Goal: Task Accomplishment & Management: Manage account settings

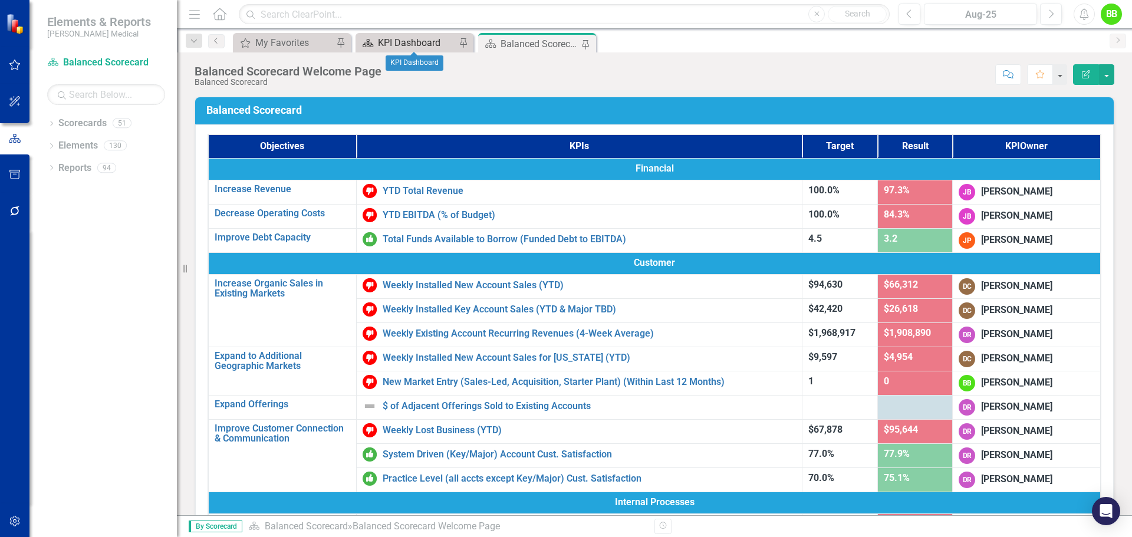
click at [401, 42] on div "KPI Dashboard" at bounding box center [417, 42] width 78 height 15
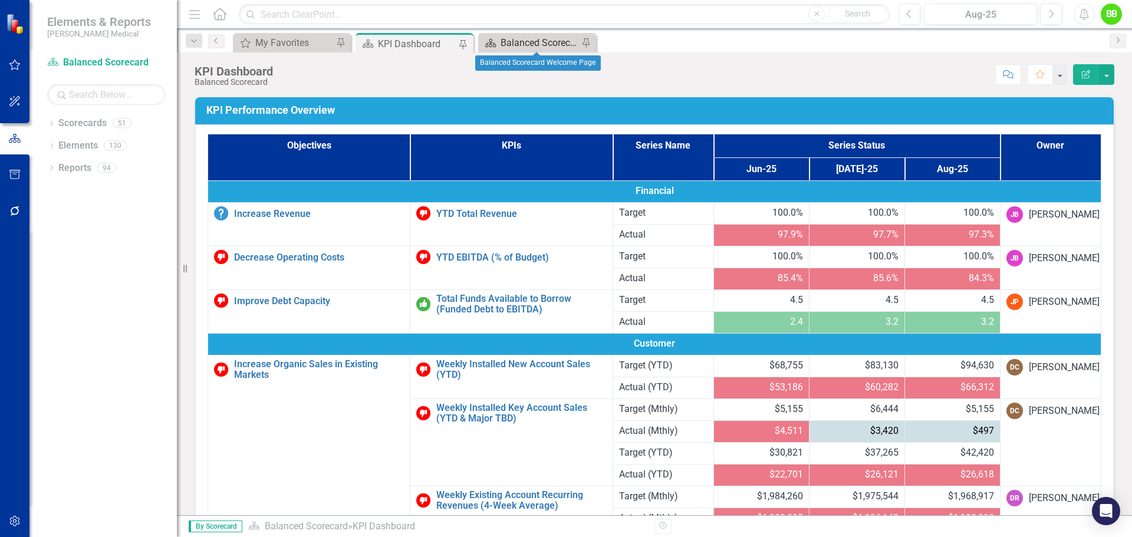
click at [539, 41] on div "Balanced Scorecard Welcome Page" at bounding box center [540, 42] width 78 height 15
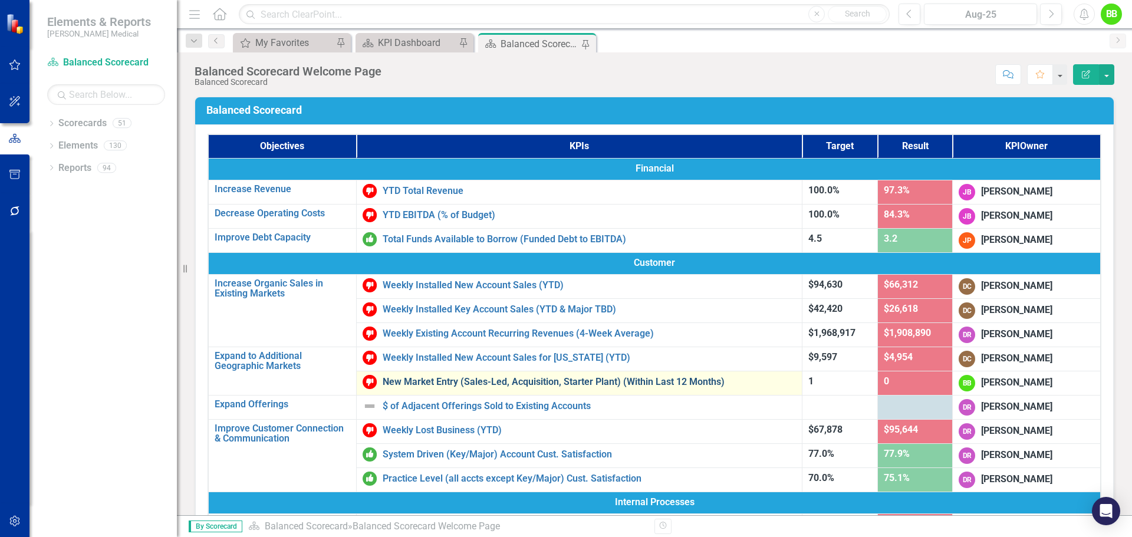
click at [407, 383] on link "New Market Entry (Sales-Led, Acquisition, Starter Plant) (Within Last 12 Months)" at bounding box center [589, 382] width 413 height 11
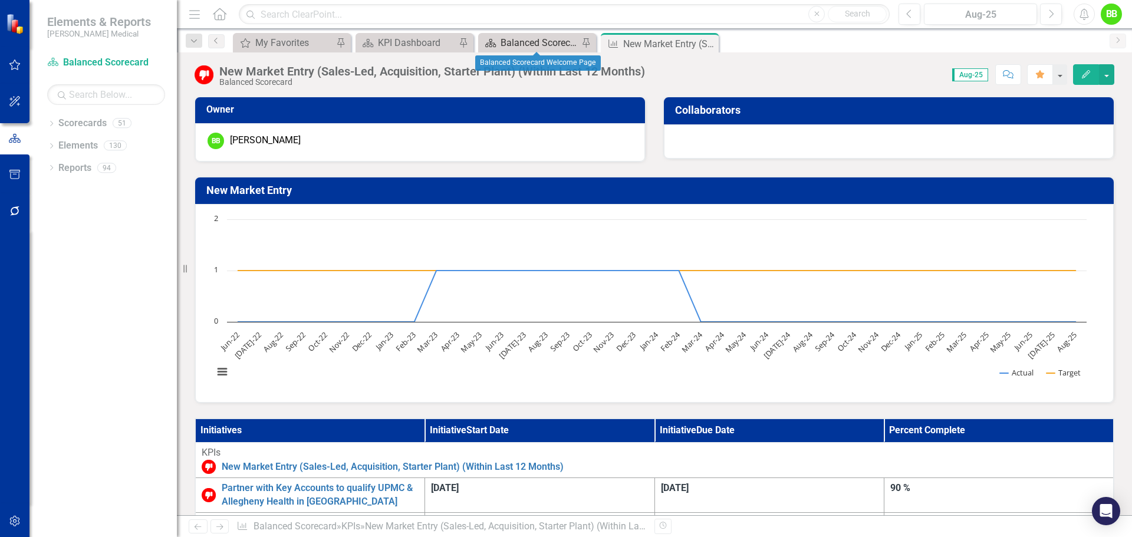
click at [541, 44] on div "Balanced Scorecard Welcome Page" at bounding box center [540, 42] width 78 height 15
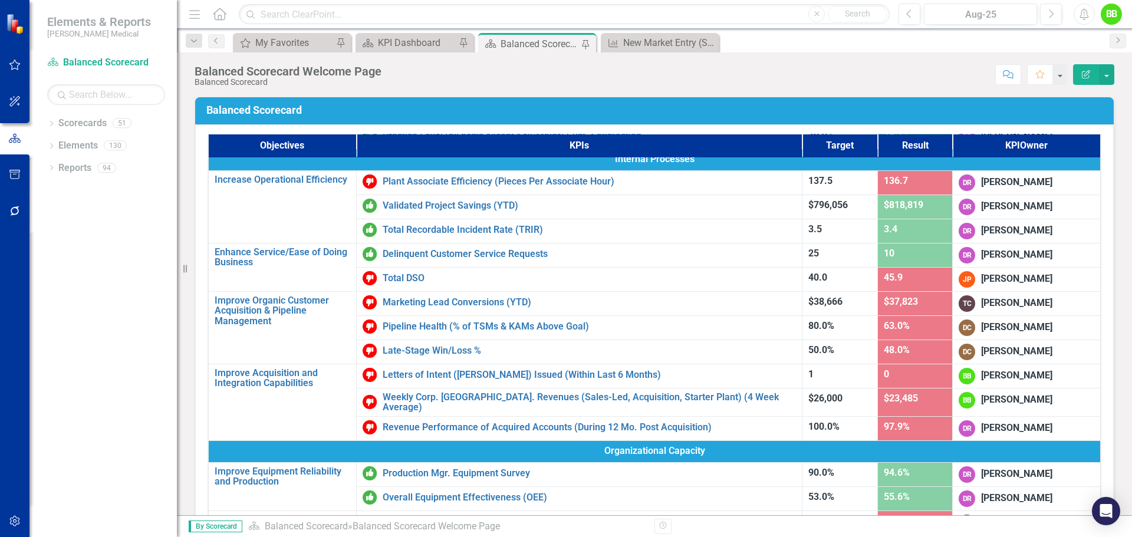
scroll to position [354, 0]
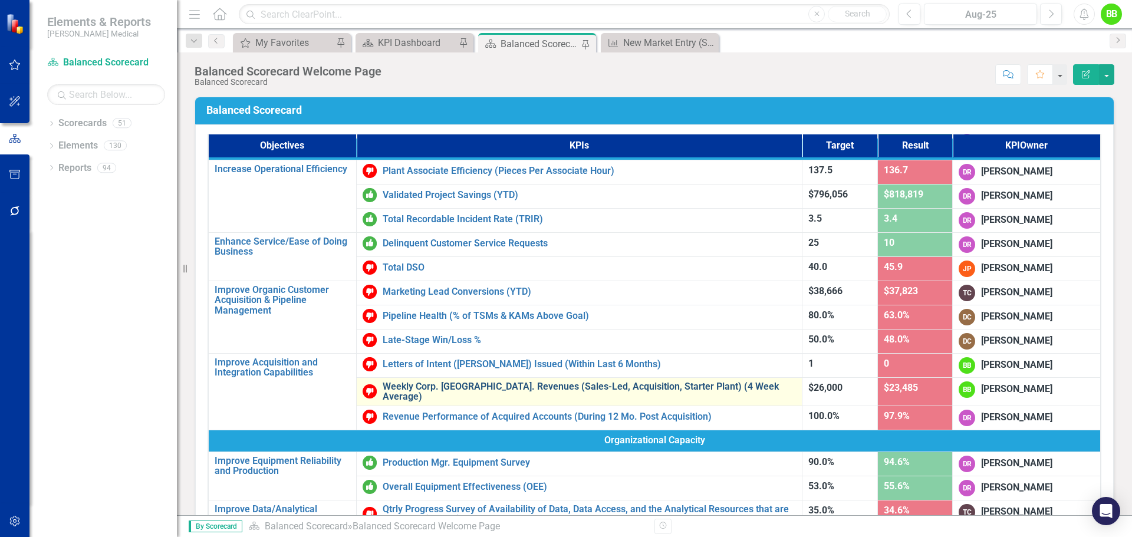
click at [402, 384] on link "Weekly Corp. [GEOGRAPHIC_DATA]. Revenues (Sales-Led, Acquisition, Starter Plant…" at bounding box center [589, 391] width 413 height 21
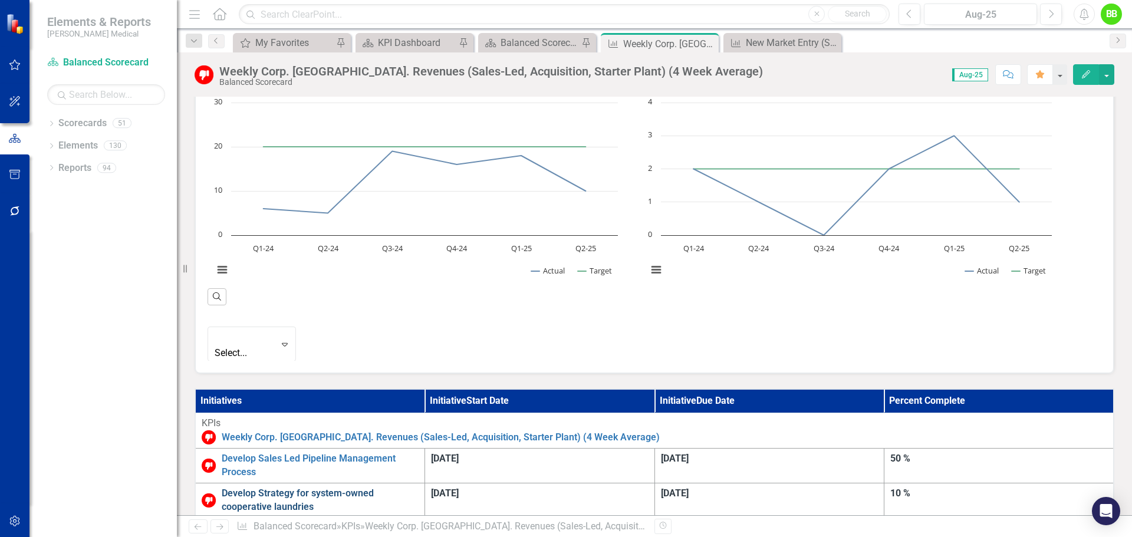
scroll to position [472, 0]
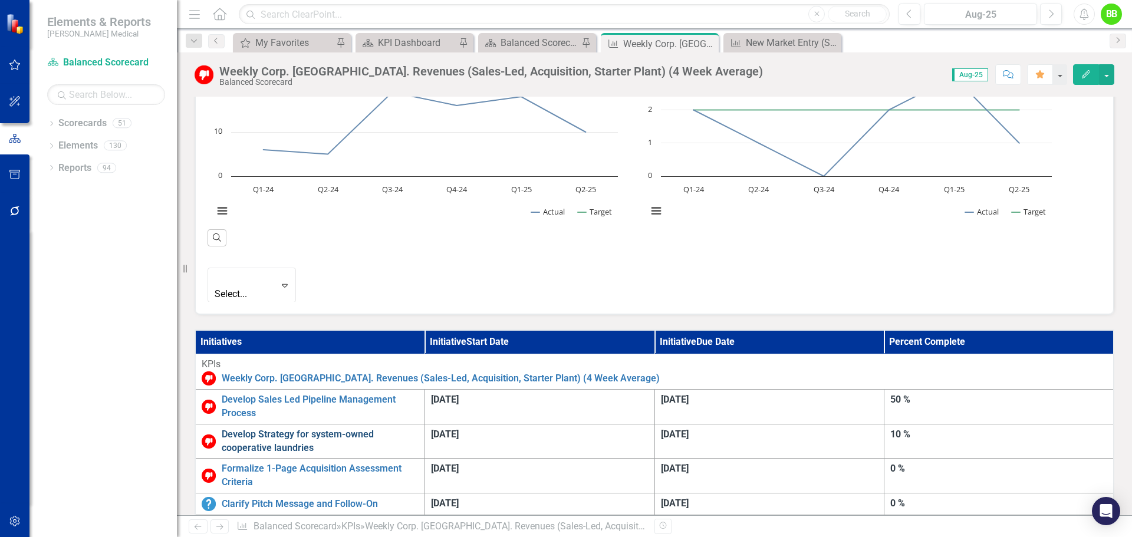
click at [297, 428] on link "Develop Strategy for system-owned cooperative laundries" at bounding box center [320, 441] width 197 height 27
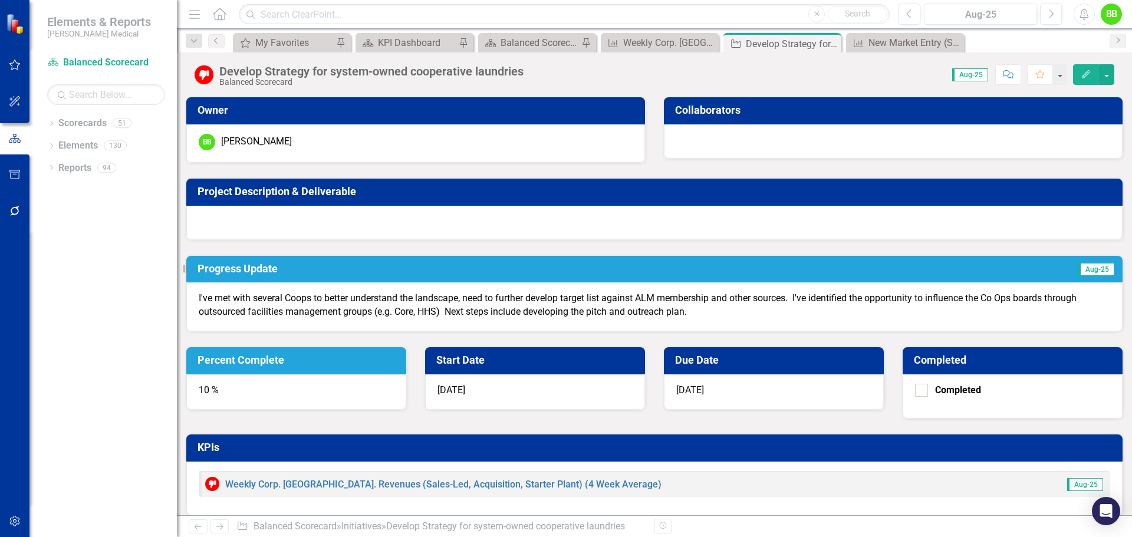
click at [1089, 71] on icon "button" at bounding box center [1086, 74] width 8 height 8
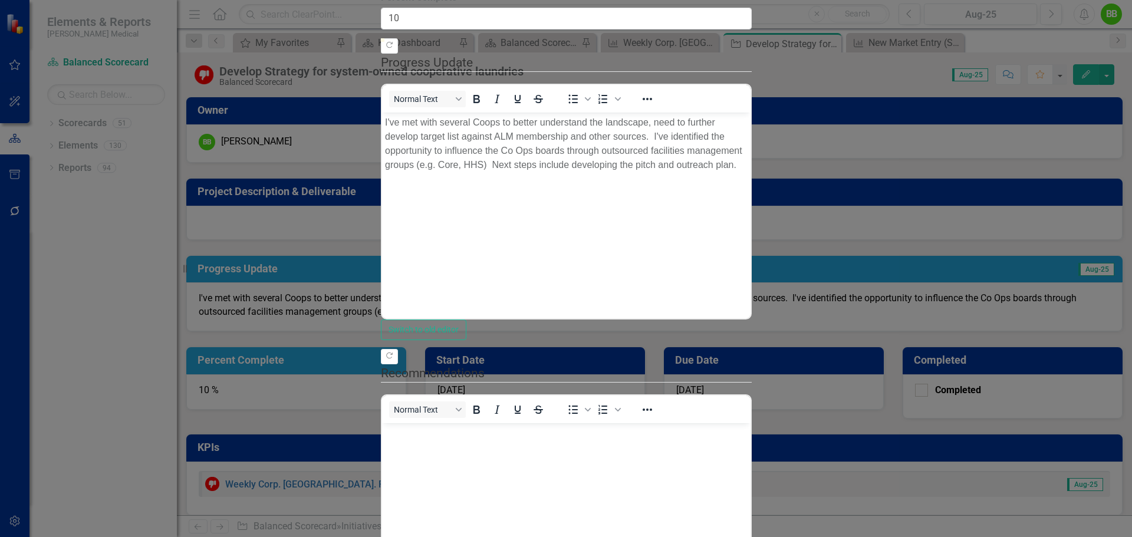
drag, startPoint x: 467, startPoint y: 45, endPoint x: 459, endPoint y: 46, distance: 7.7
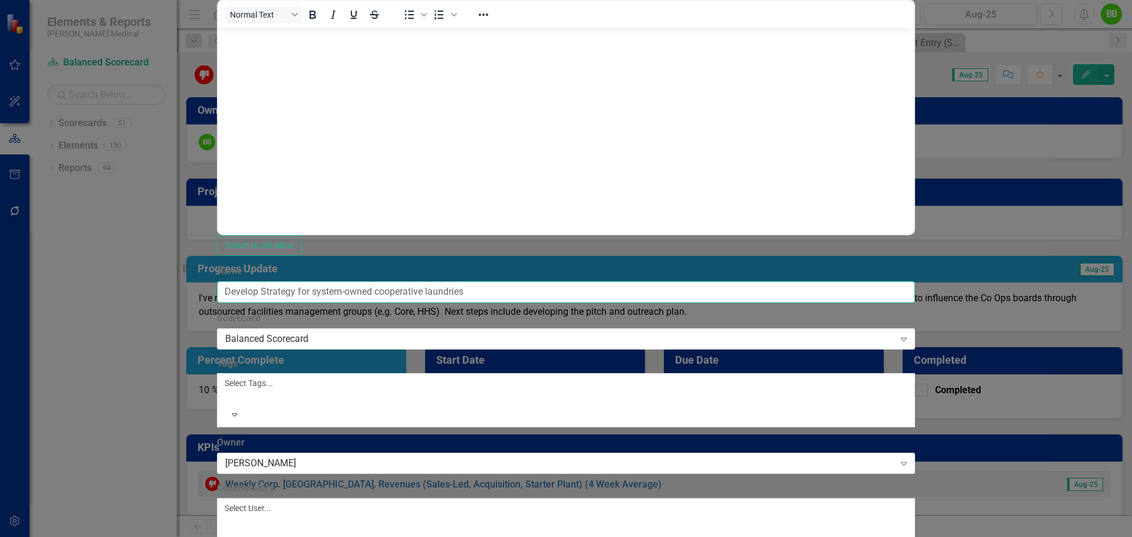
click at [492, 281] on input "Develop Strategy for system-owned cooperative laundries" at bounding box center [566, 292] width 699 height 22
click at [588, 281] on input "Develop Strategy for system-owned Cooperative Laundries" at bounding box center [566, 292] width 699 height 22
click at [428, 281] on input "Develop Strategy for system-owned Cooperative Laundries" at bounding box center [566, 292] width 699 height 22
click at [594, 281] on input "Develop Strategy for System-owned Cooperative Laundries" at bounding box center [566, 292] width 699 height 22
type input "Develop Strategy for System-owned Cooperative Laundries"
